Goal: Task Accomplishment & Management: Use online tool/utility

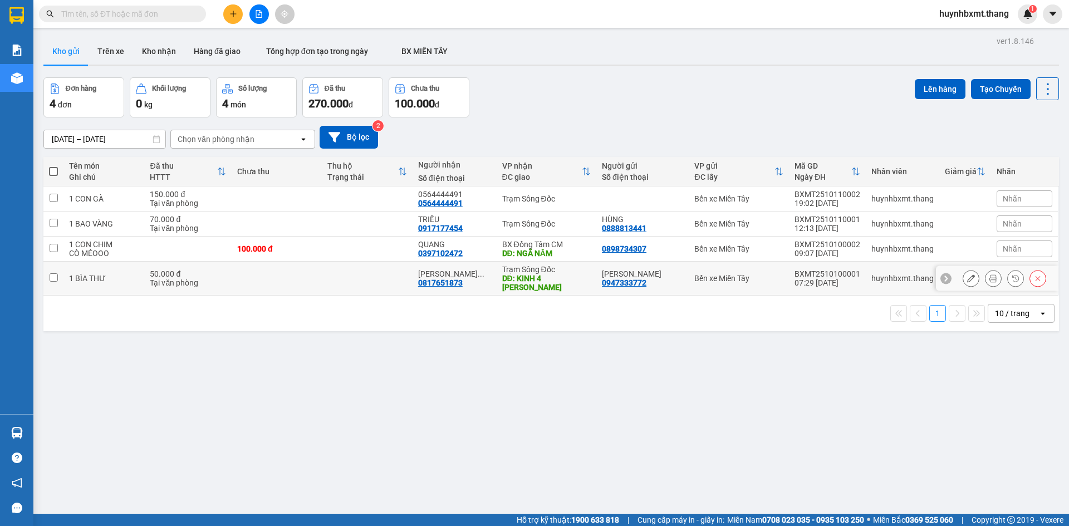
click at [113, 278] on div "1 BÌA THƯ" at bounding box center [104, 278] width 70 height 9
checkbox input "true"
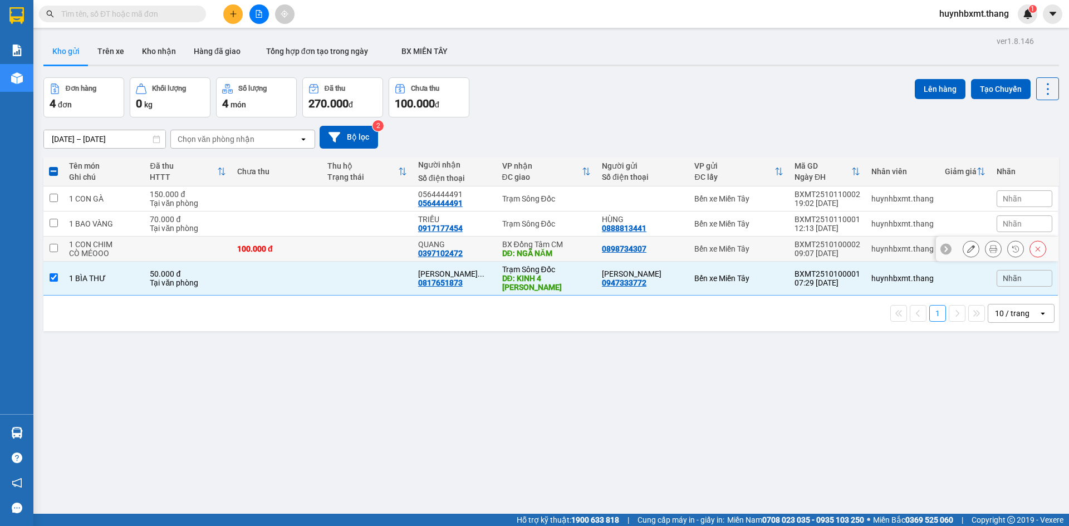
click at [119, 252] on div "CÒ MÉOOO" at bounding box center [104, 253] width 70 height 9
checkbox input "true"
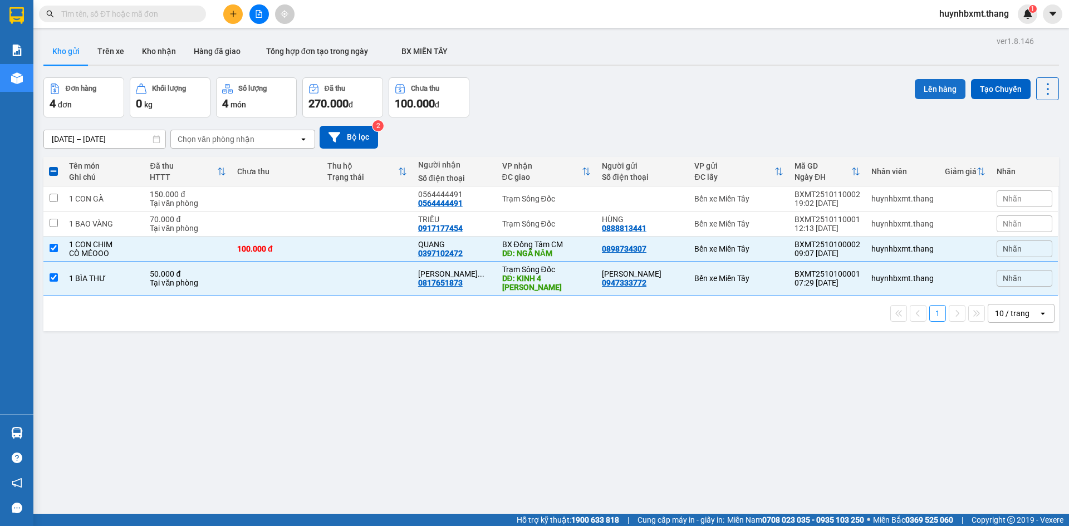
click at [933, 91] on button "Lên hàng" at bounding box center [940, 89] width 51 height 20
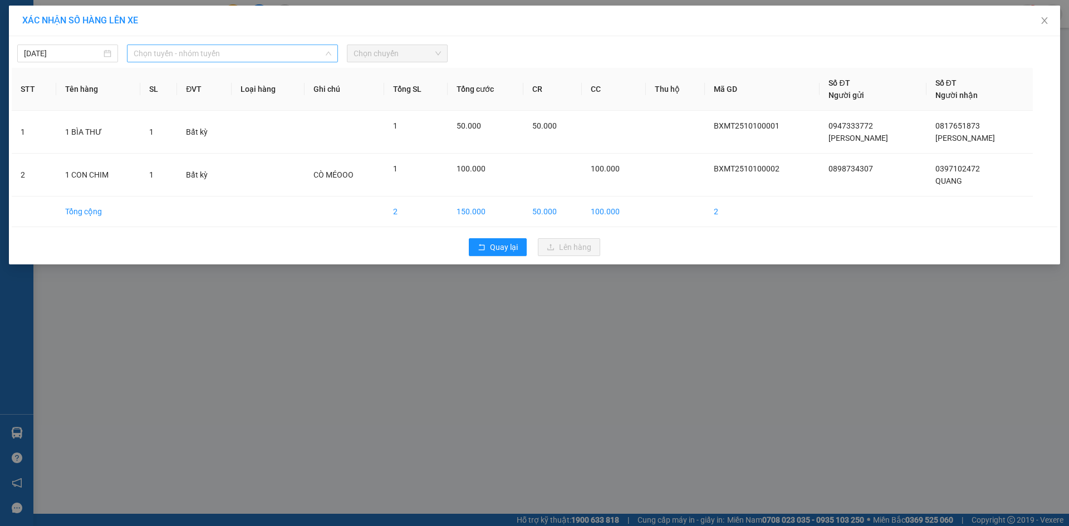
click at [195, 56] on span "Chọn tuyến - nhóm tuyến" at bounding box center [233, 53] width 198 height 17
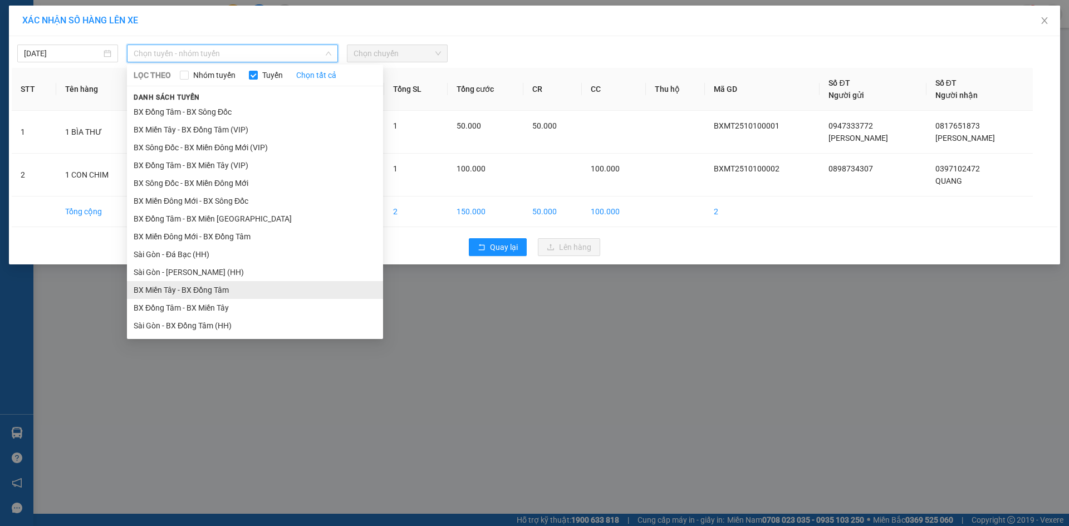
click at [192, 292] on li "BX Miền Tây - BX Đồng Tâm" at bounding box center [255, 290] width 256 height 18
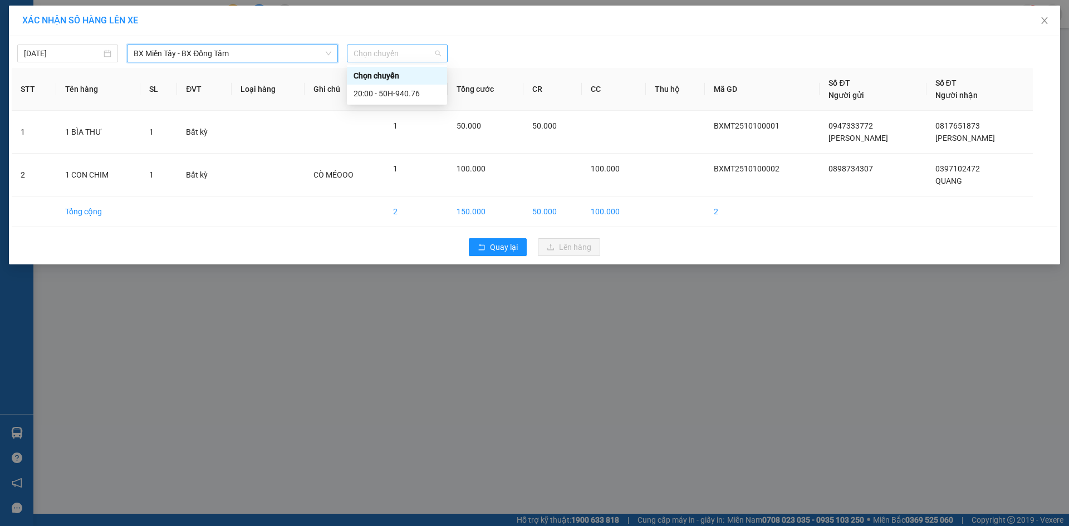
click at [433, 52] on span "Chọn chuyến" at bounding box center [397, 53] width 87 height 17
click at [425, 96] on div "20:00 - 50H-940.76" at bounding box center [397, 93] width 87 height 12
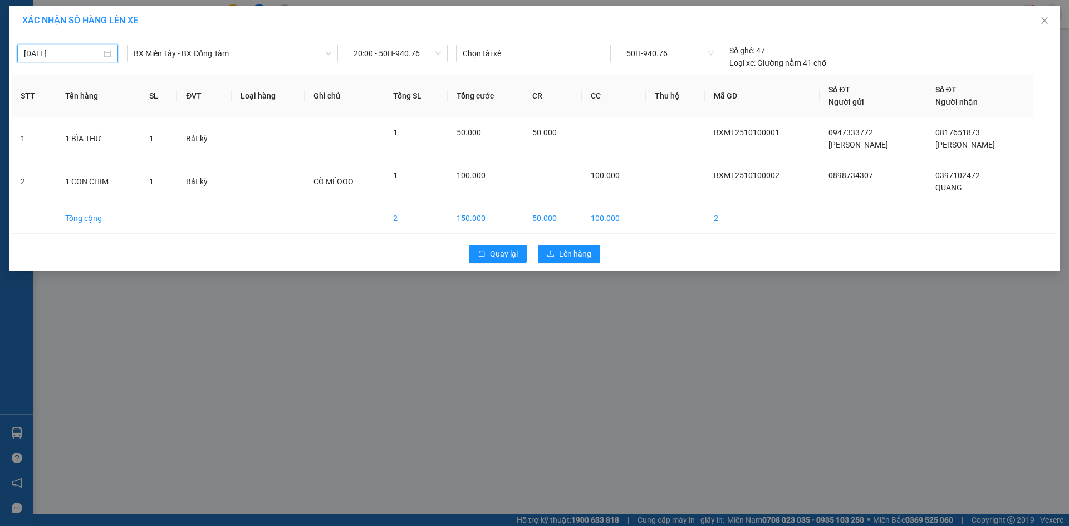
click at [77, 56] on input "[DATE]" at bounding box center [62, 53] width 77 height 12
click at [134, 139] on div "10" at bounding box center [134, 134] width 13 height 13
type input "[DATE]"
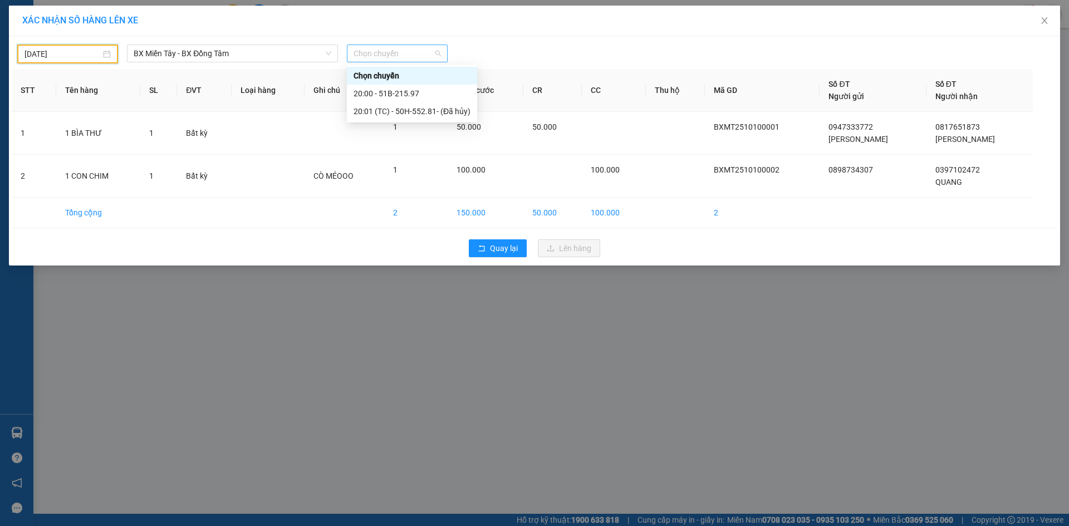
click at [382, 55] on span "Chọn chuyến" at bounding box center [397, 53] width 87 height 17
click at [394, 96] on div "20:00 - 51B-215.97" at bounding box center [412, 93] width 117 height 12
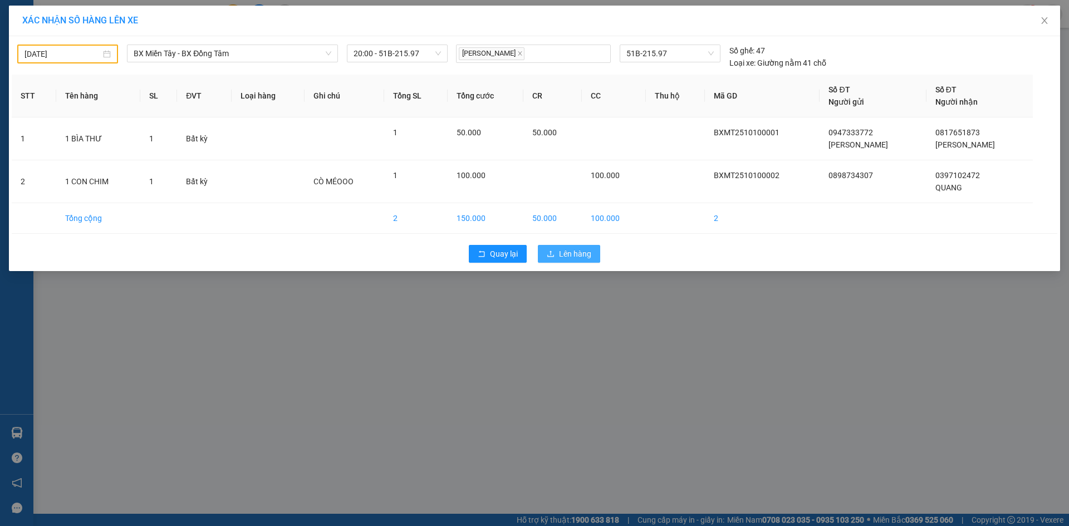
click at [555, 254] on icon "upload" at bounding box center [551, 254] width 8 height 8
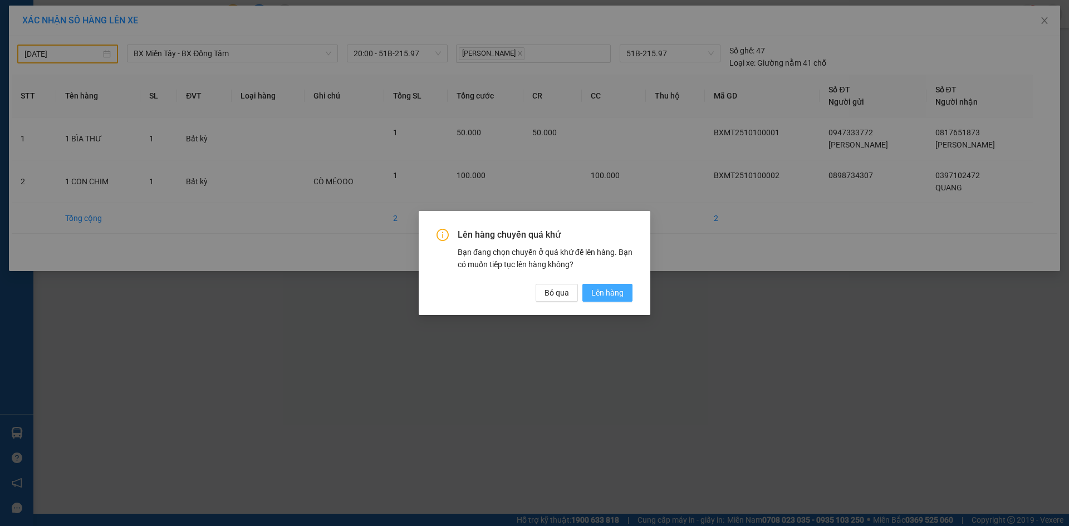
click at [621, 292] on span "Lên hàng" at bounding box center [607, 293] width 32 height 12
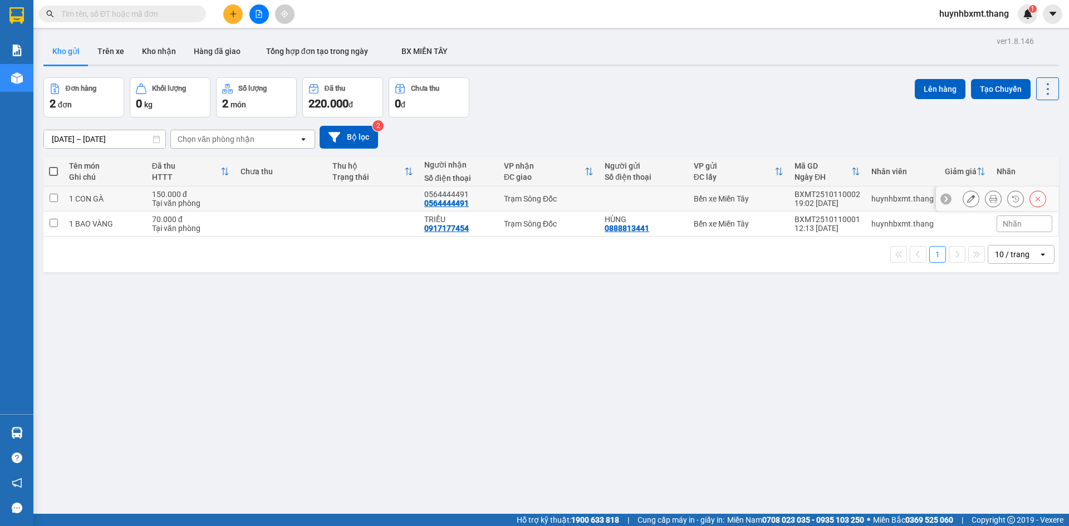
drag, startPoint x: 235, startPoint y: 193, endPoint x: 241, endPoint y: 217, distance: 25.3
click at [236, 193] on td at bounding box center [281, 199] width 92 height 25
checkbox input "true"
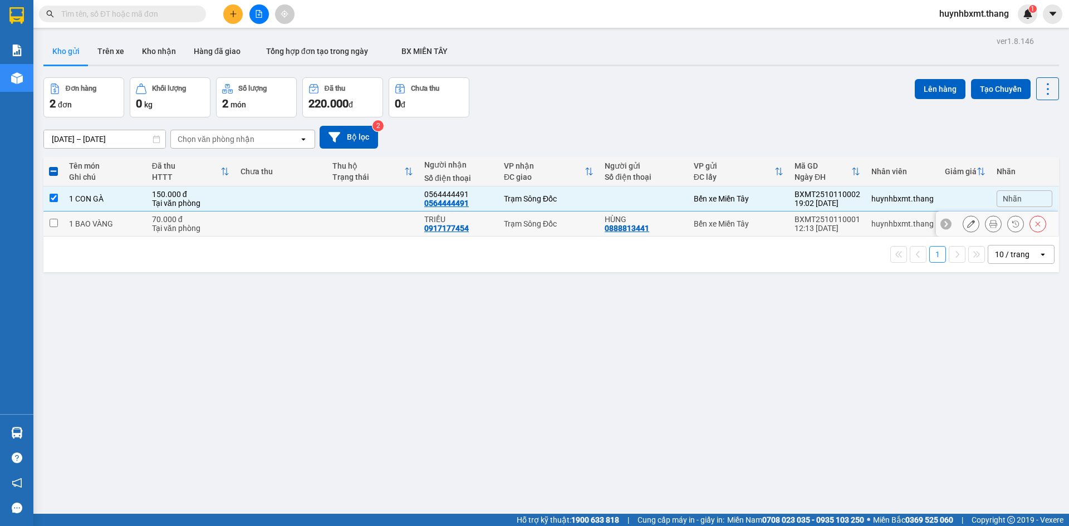
click at [242, 221] on td at bounding box center [281, 224] width 92 height 25
checkbox input "true"
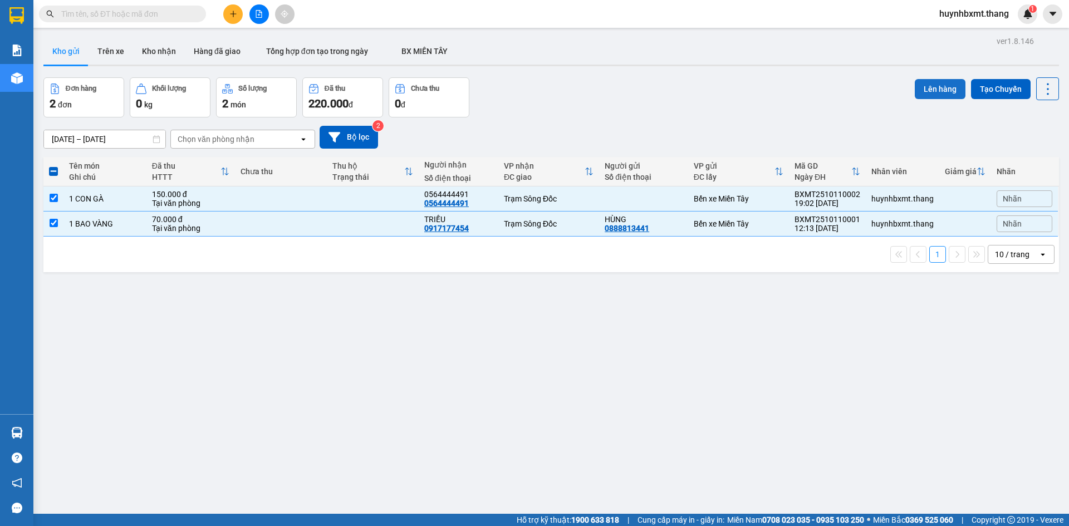
click at [941, 93] on button "Lên hàng" at bounding box center [940, 89] width 51 height 20
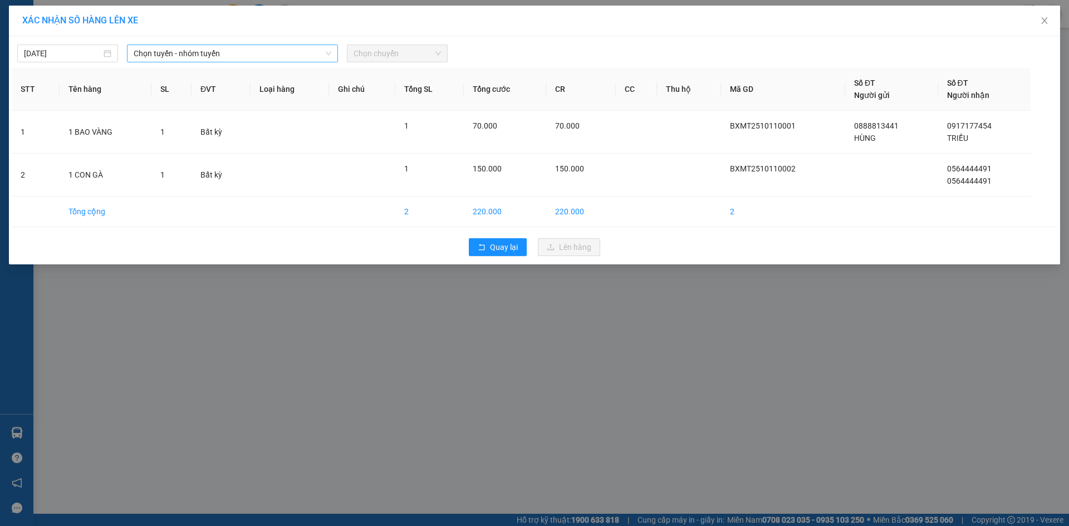
click at [208, 56] on span "Chọn tuyến - nhóm tuyến" at bounding box center [233, 53] width 198 height 17
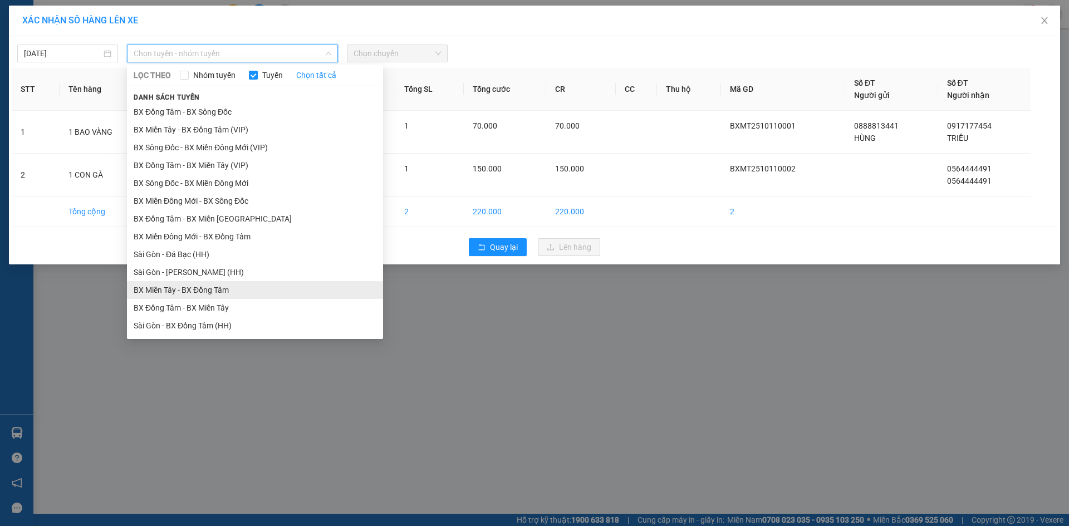
click at [228, 286] on li "BX Miền Tây - BX Đồng Tâm" at bounding box center [255, 290] width 256 height 18
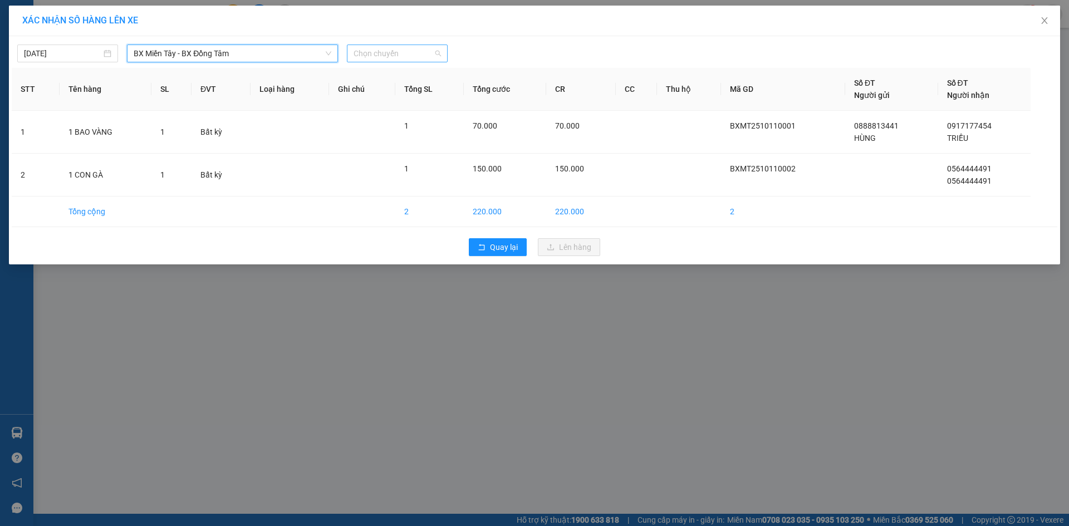
click at [409, 58] on span "Chọn chuyến" at bounding box center [397, 53] width 87 height 17
click at [419, 91] on div "20:00 - 50H-940.76" at bounding box center [397, 93] width 87 height 12
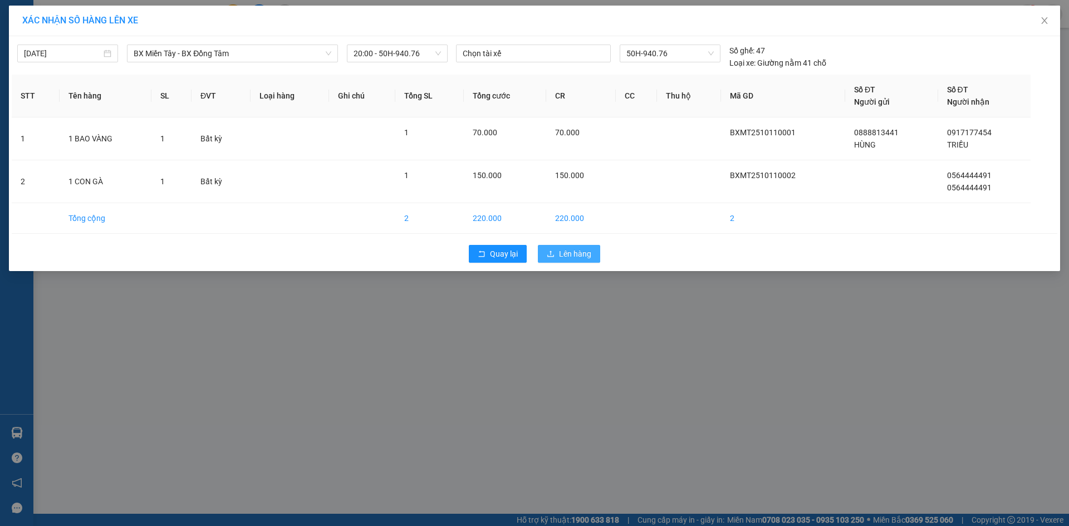
click at [554, 252] on icon "upload" at bounding box center [551, 254] width 8 height 8
